Goal: Entertainment & Leisure: Consume media (video, audio)

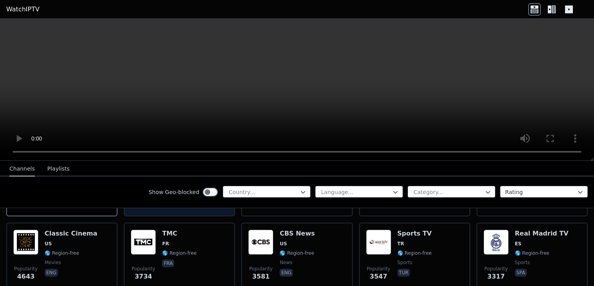
scroll to position [155, 0]
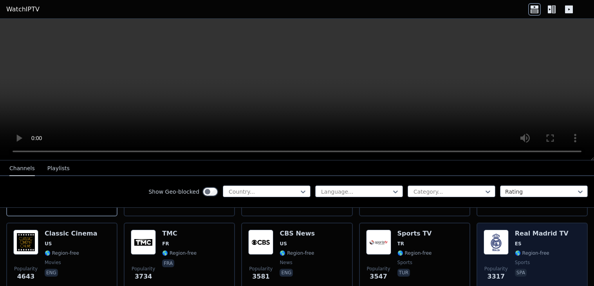
click at [554, 242] on span "ES" at bounding box center [542, 244] width 54 height 6
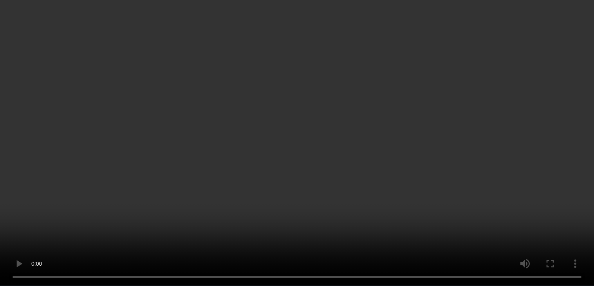
scroll to position [3660, 0]
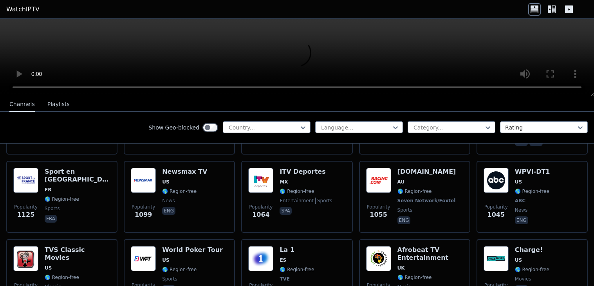
scroll to position [0, 0]
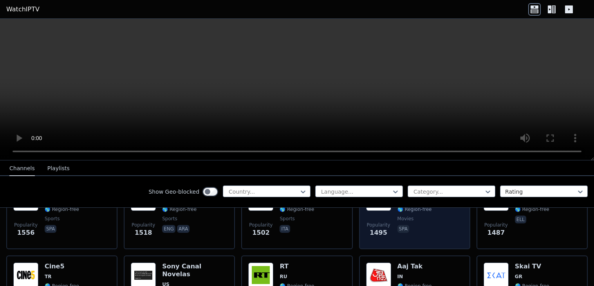
scroll to position [661, 0]
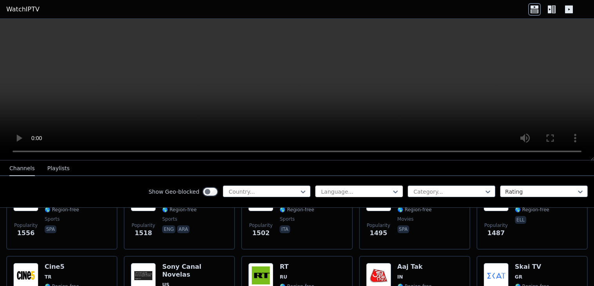
click at [358, 189] on div at bounding box center [355, 192] width 71 height 8
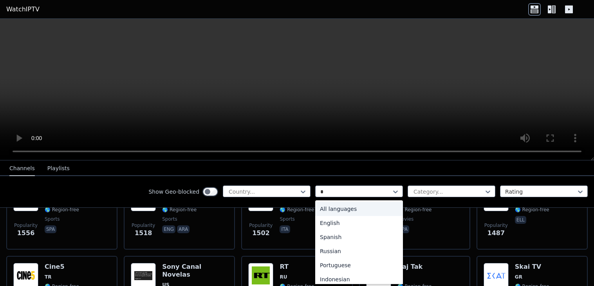
type input "**"
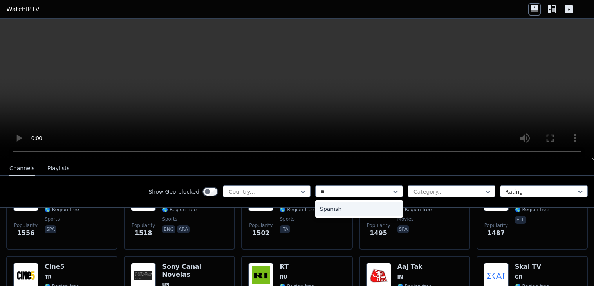
click at [372, 209] on div "Spanish" at bounding box center [359, 209] width 88 height 14
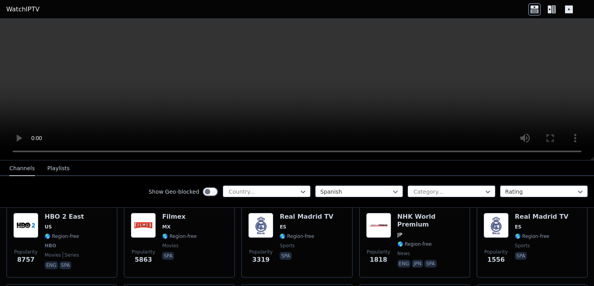
scroll to position [70, 0]
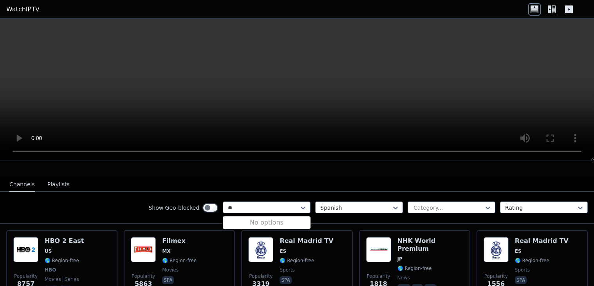
type input "*"
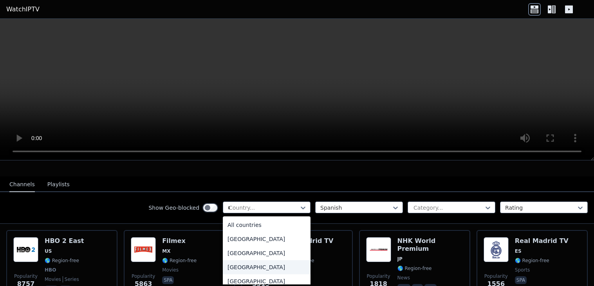
type input "**"
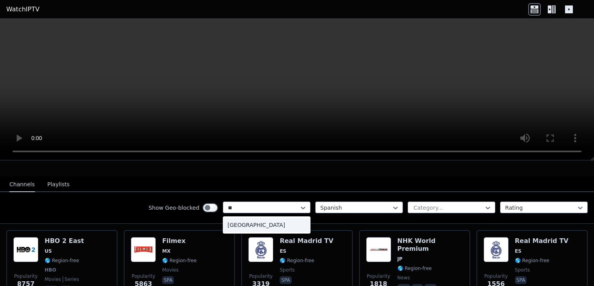
click at [284, 229] on div "Spain" at bounding box center [267, 225] width 88 height 14
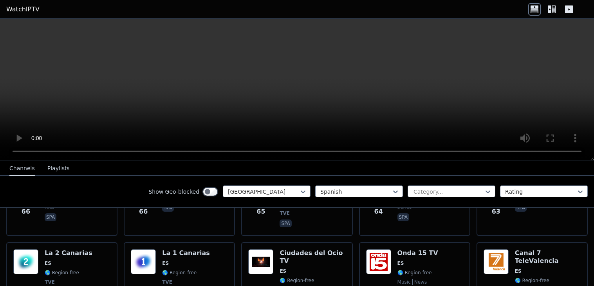
scroll to position [816, 0]
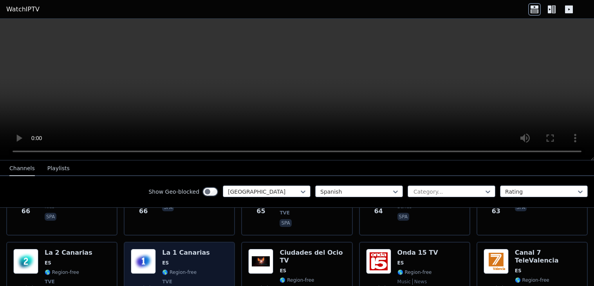
click at [163, 260] on span "ES" at bounding box center [165, 263] width 7 height 6
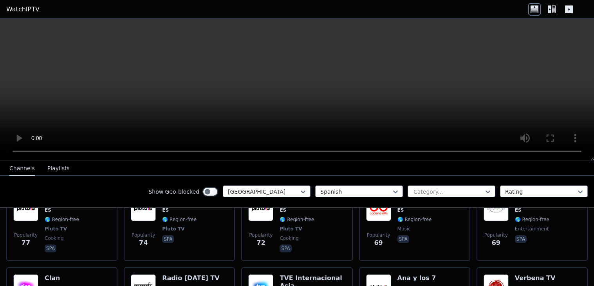
scroll to position [708, 0]
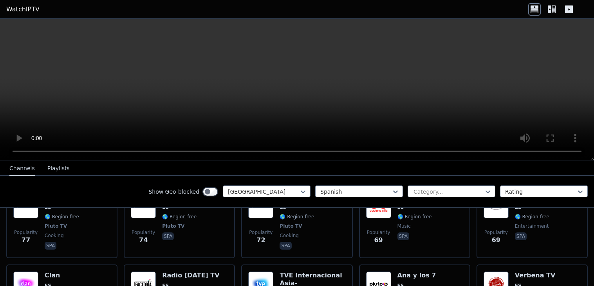
click at [184, 272] on h6 "Radio Carnaval TV" at bounding box center [190, 276] width 57 height 8
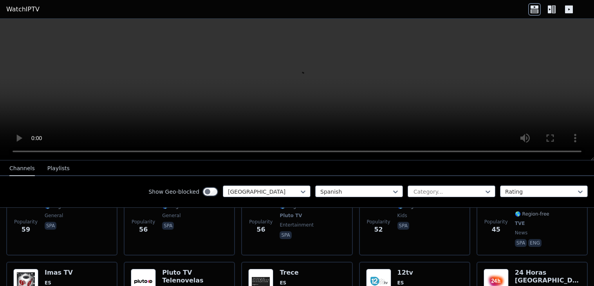
scroll to position [961, 0]
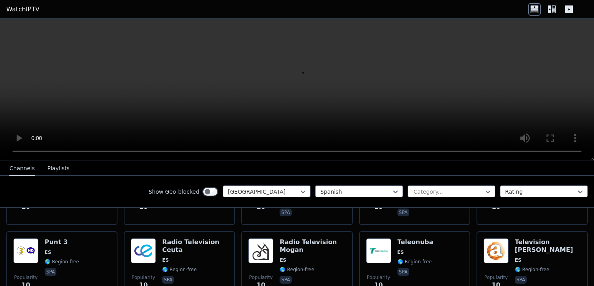
scroll to position [2649, 0]
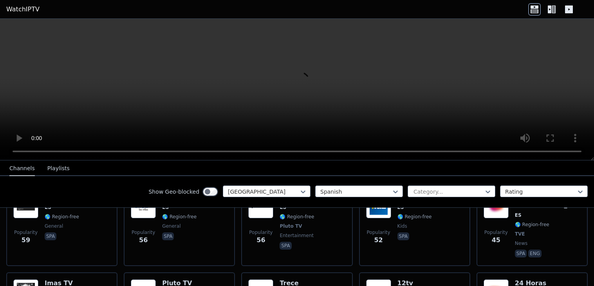
scroll to position [945, 0]
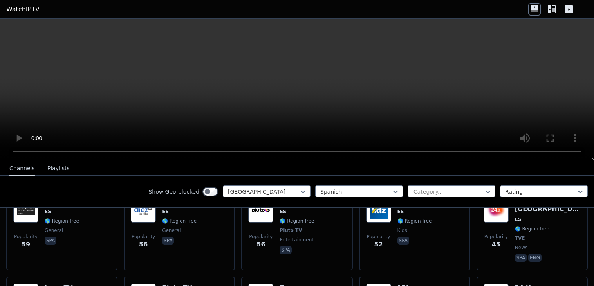
click at [556, 11] on icon at bounding box center [551, 9] width 13 height 13
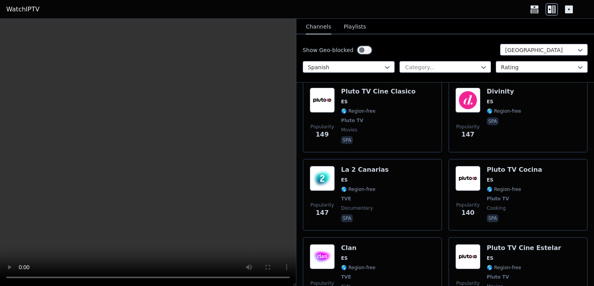
scroll to position [892, 0]
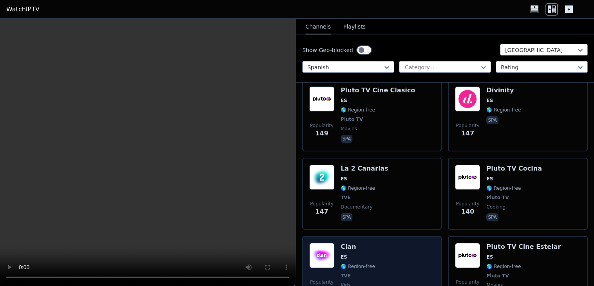
click at [328, 243] on div "Popularity 137" at bounding box center [321, 272] width 25 height 58
click at [325, 243] on img at bounding box center [321, 255] width 25 height 25
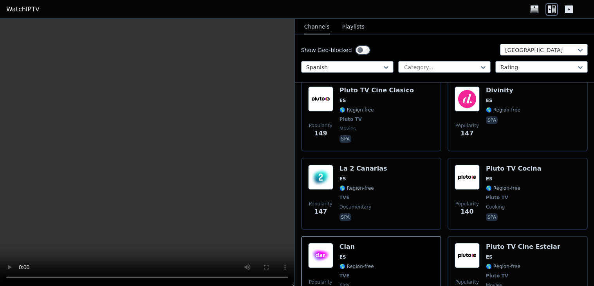
click at [178, 168] on video at bounding box center [147, 153] width 294 height 268
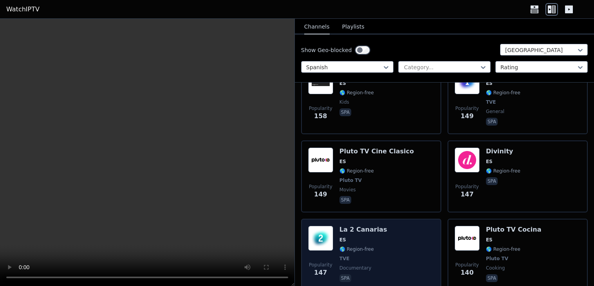
scroll to position [824, 0]
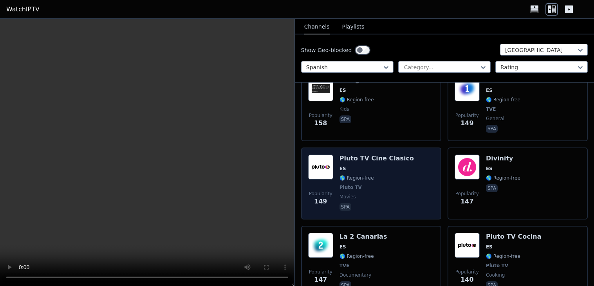
click at [387, 155] on h6 "Pluto TV Cine Clasico" at bounding box center [376, 159] width 74 height 8
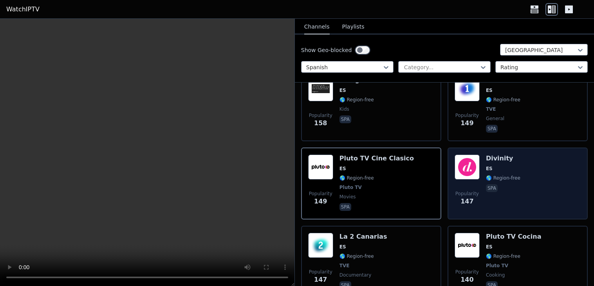
click at [530, 178] on div "Popularity 147 Divinity ES 🌎 Region-free spa" at bounding box center [517, 184] width 126 height 58
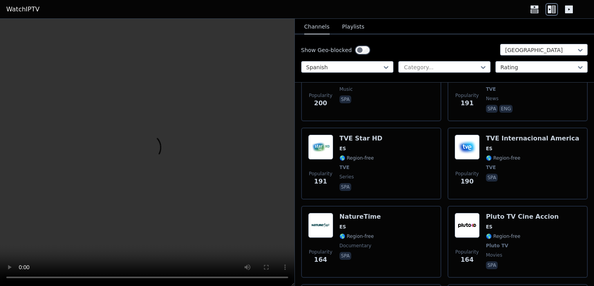
scroll to position [493, 0]
